Goal: Transaction & Acquisition: Purchase product/service

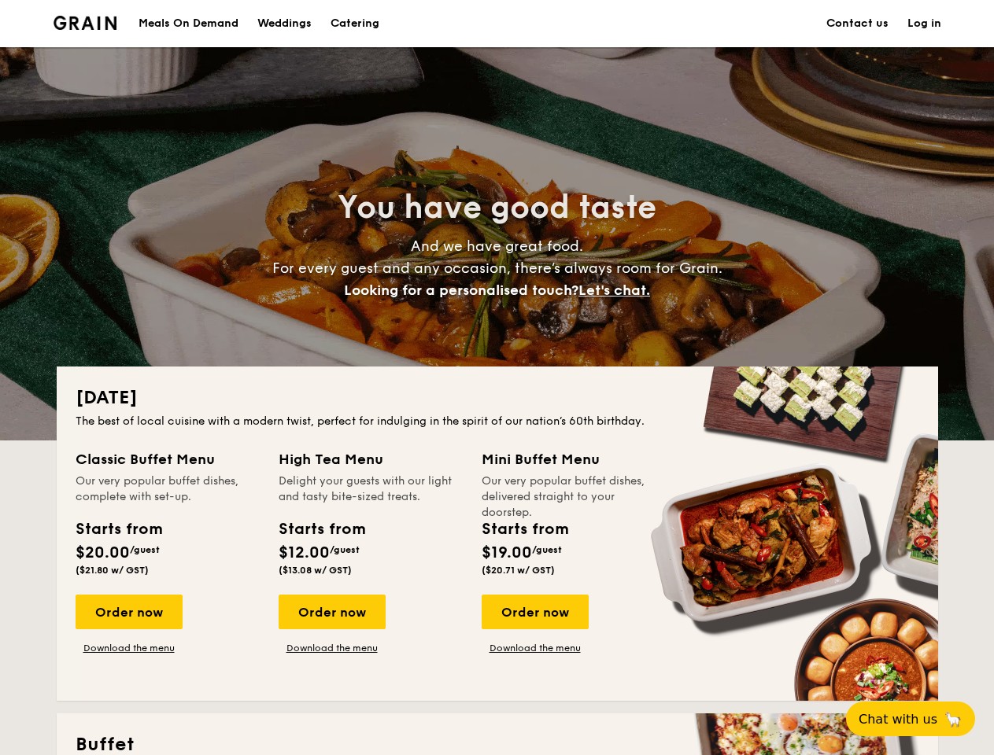
click at [496, 378] on div "[DATE] The best of local cuisine with a modern twist, perfect for indulging in …" at bounding box center [497, 534] width 881 height 334
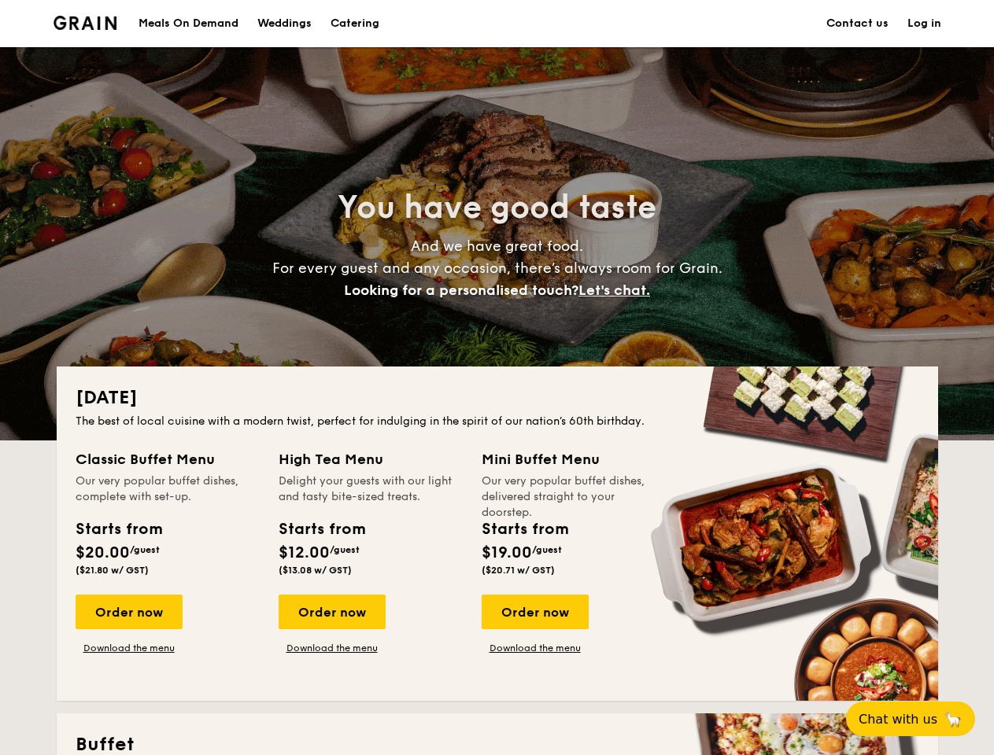
click at [924, 24] on link "Log in" at bounding box center [924, 23] width 34 height 47
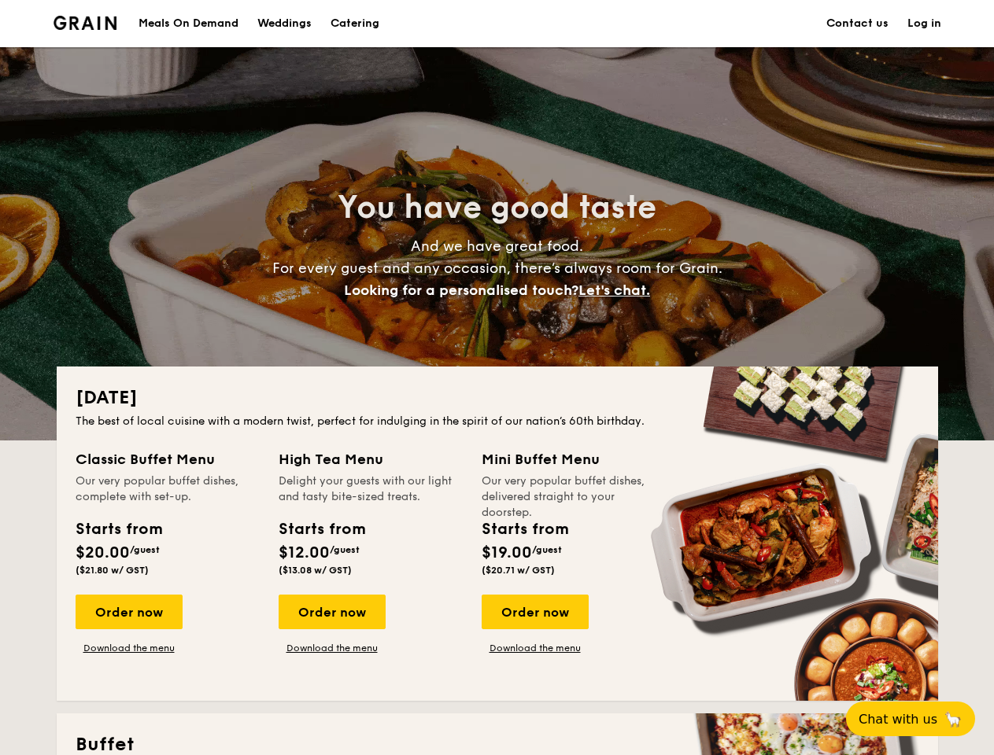
click at [618, 290] on span "Let's chat." at bounding box center [614, 290] width 72 height 17
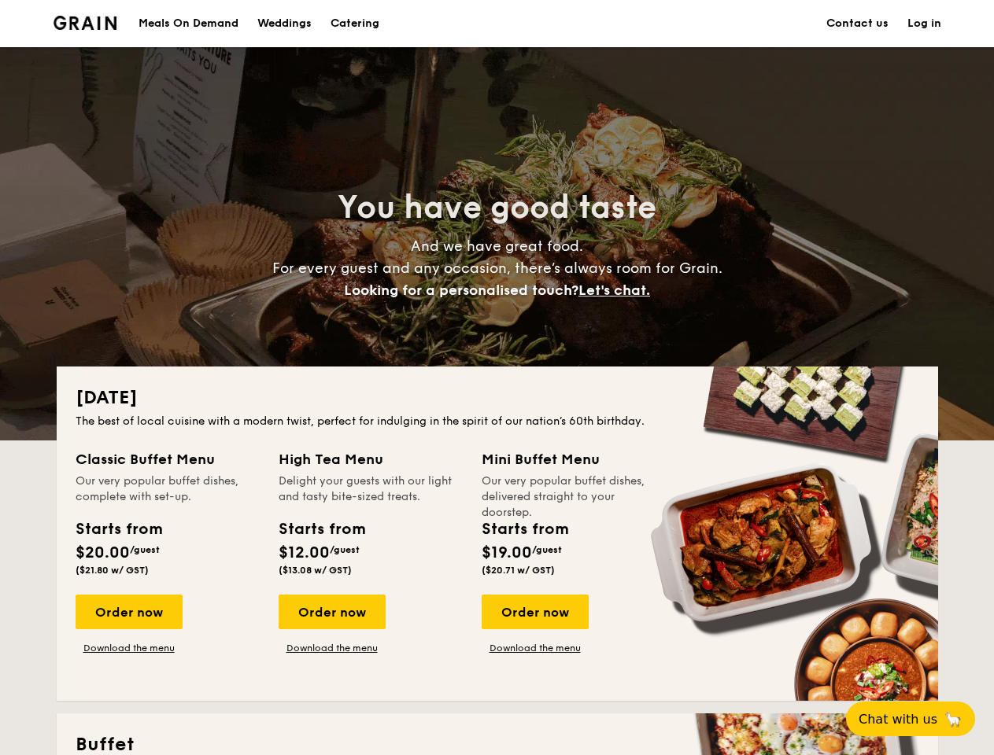
click at [128, 612] on div "Order now" at bounding box center [129, 612] width 107 height 35
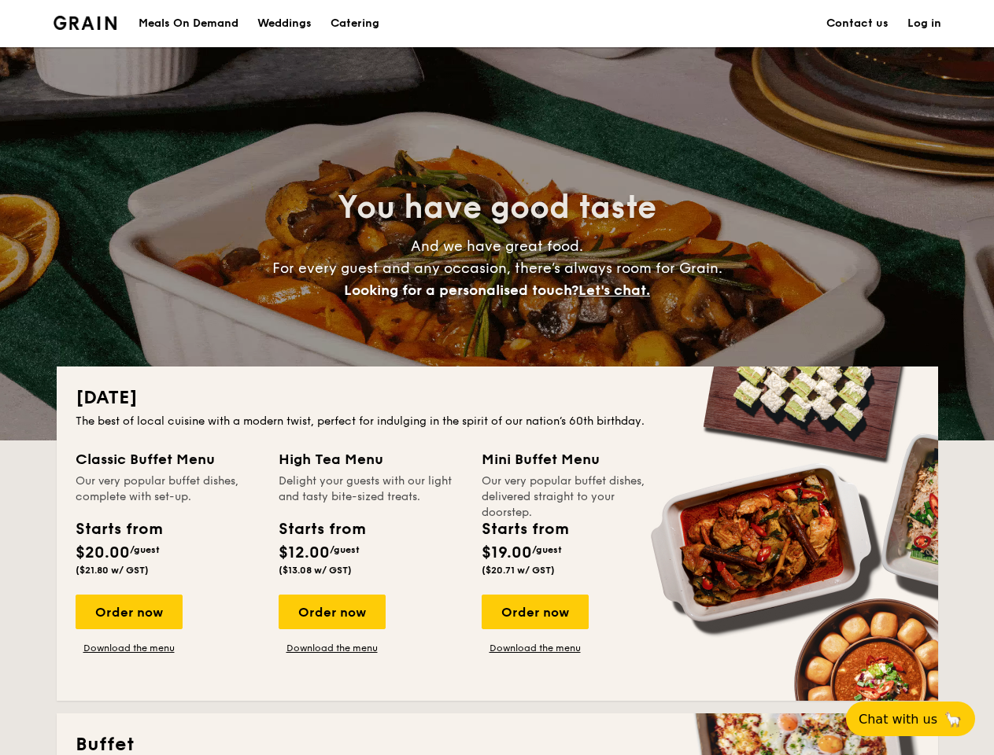
click at [331, 612] on div "Order now" at bounding box center [331, 612] width 107 height 35
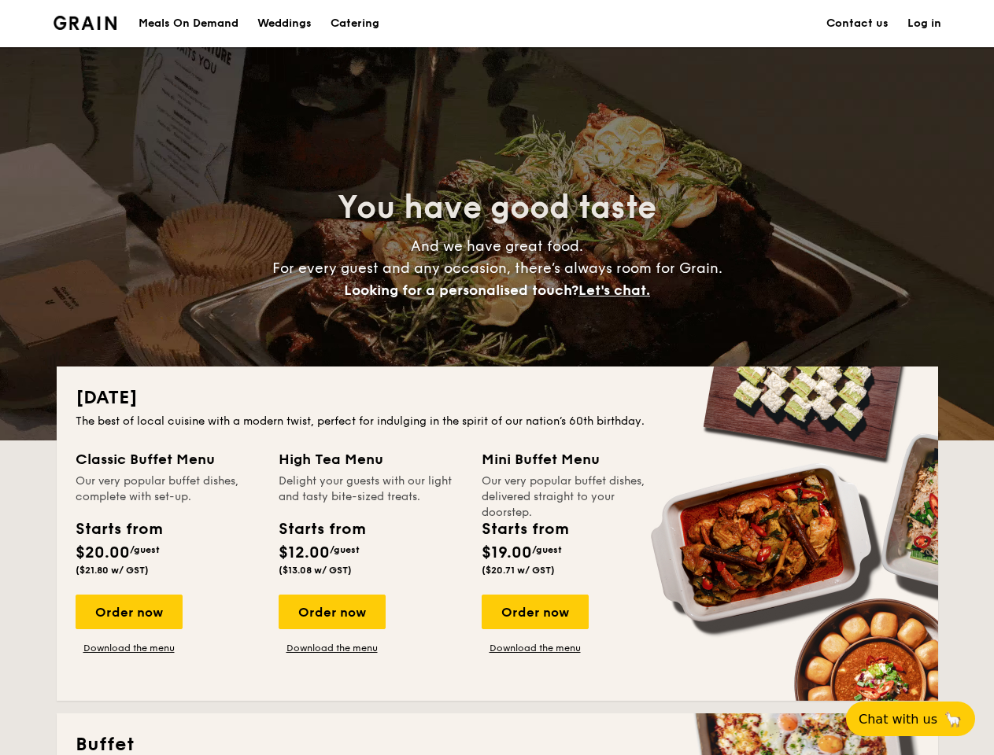
click at [534, 612] on div "Order now" at bounding box center [534, 612] width 107 height 35
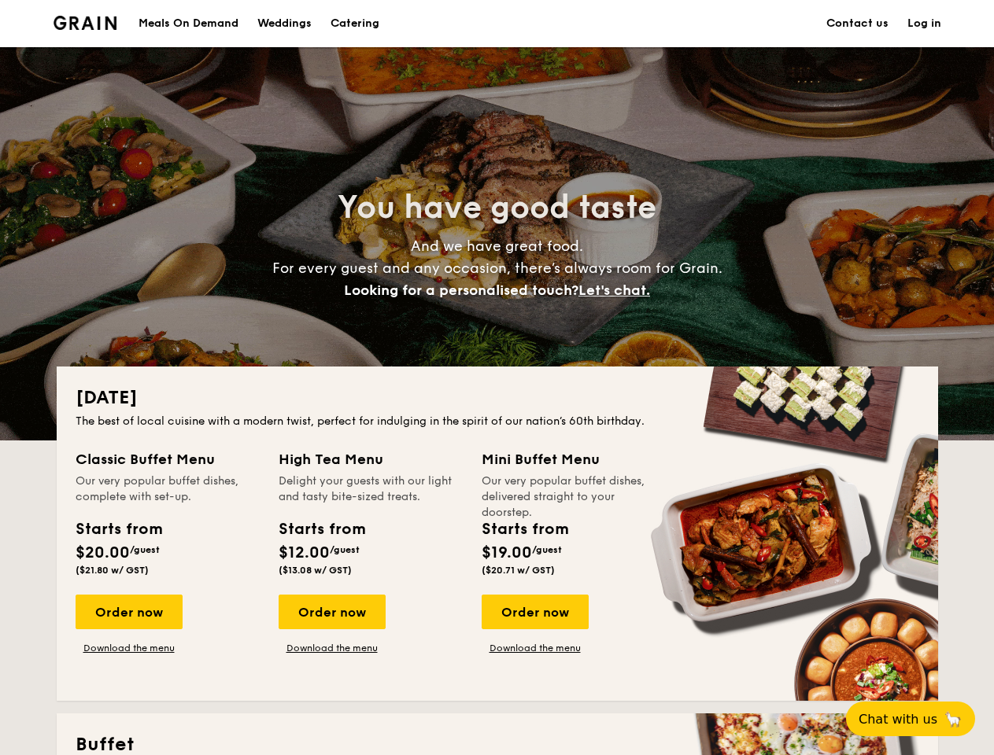
click at [919, 719] on span "Chat with us" at bounding box center [897, 719] width 79 height 15
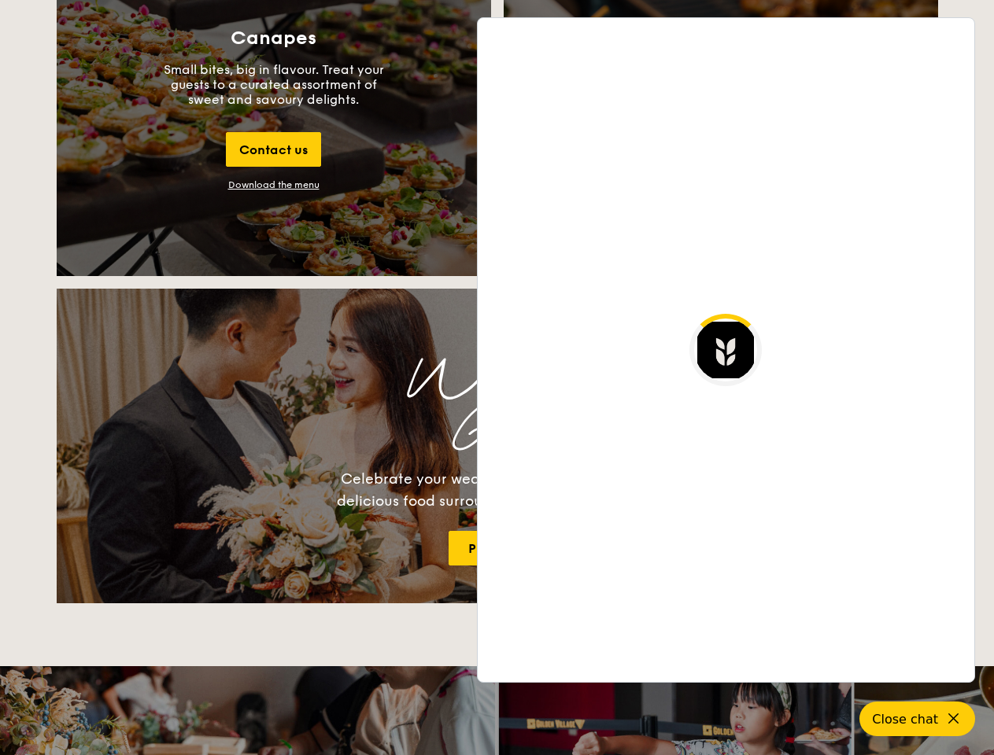
scroll to position [3047, 0]
